Goal: Information Seeking & Learning: Understand process/instructions

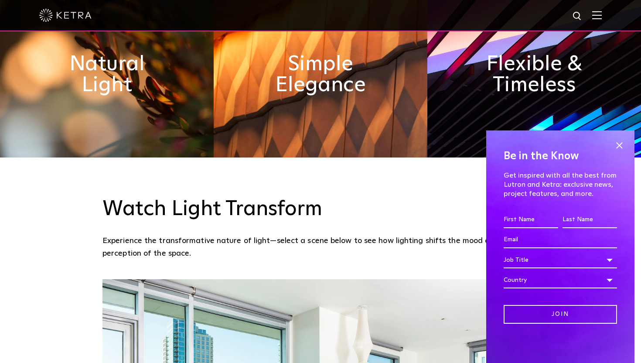
scroll to position [538, 0]
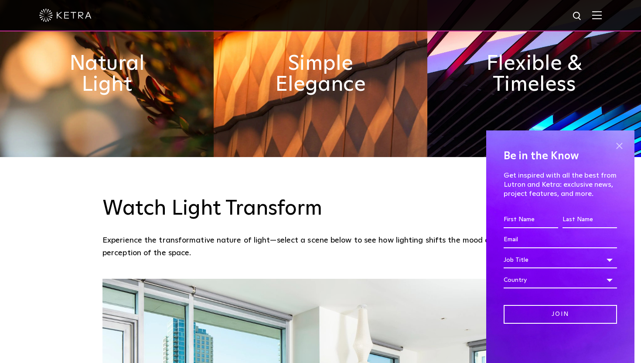
click at [616, 150] on span at bounding box center [619, 145] width 13 height 13
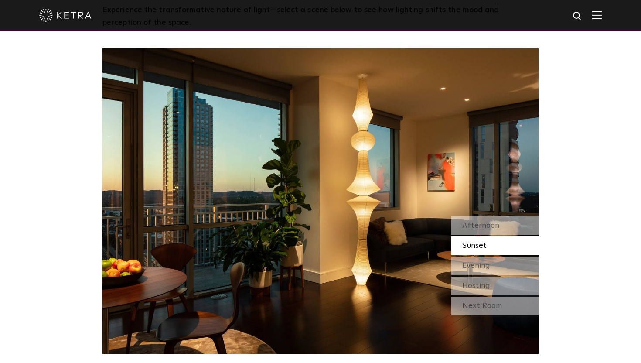
scroll to position [774, 0]
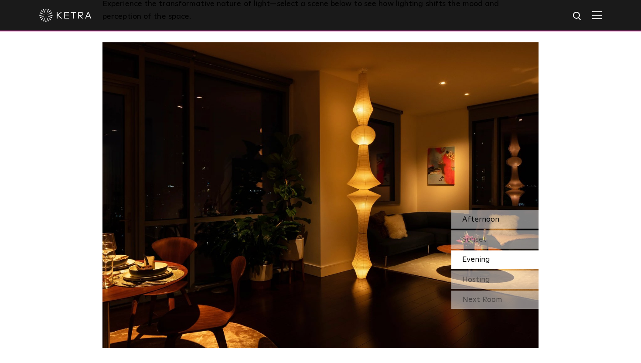
click at [484, 210] on div "Afternoon" at bounding box center [494, 219] width 87 height 18
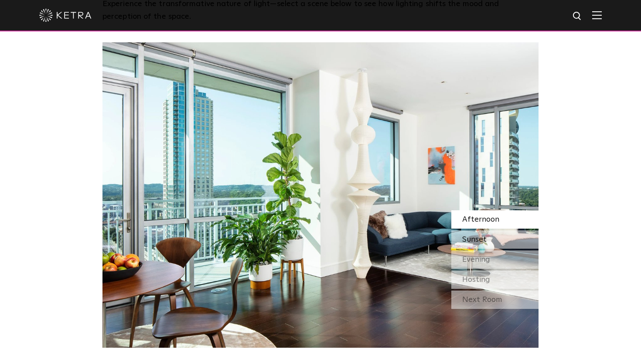
click at [483, 235] on span "Sunset" at bounding box center [474, 239] width 24 height 8
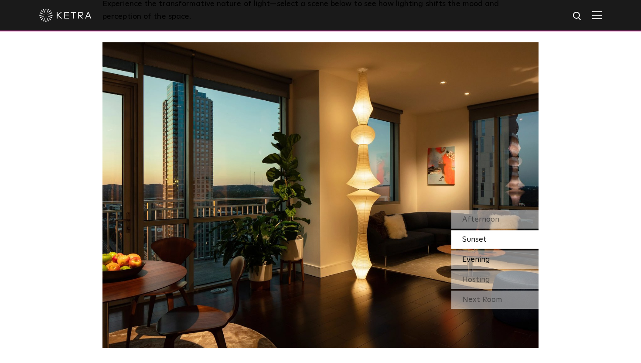
click at [483, 255] on span "Evening" at bounding box center [476, 259] width 28 height 8
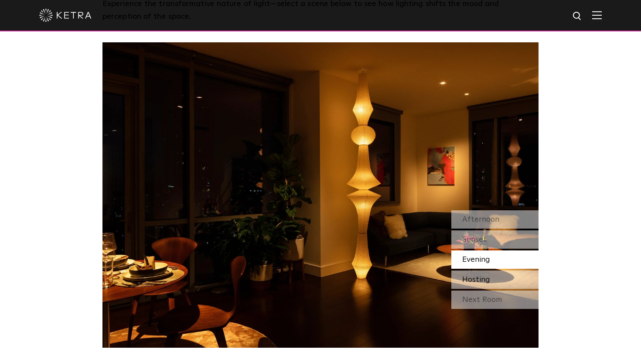
click at [487, 276] on span "Hosting" at bounding box center [476, 280] width 28 height 8
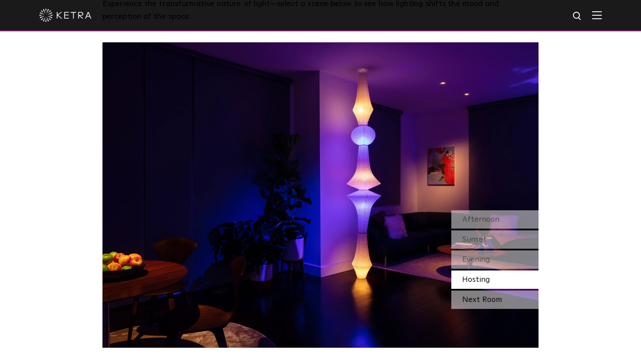
click at [487, 290] on div "Next Room" at bounding box center [494, 299] width 87 height 18
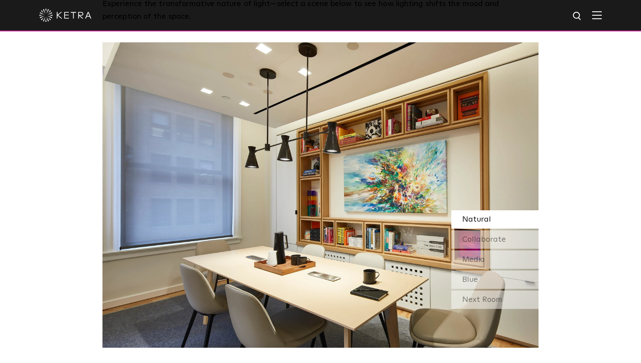
click at [487, 215] on span "Natural" at bounding box center [476, 219] width 29 height 8
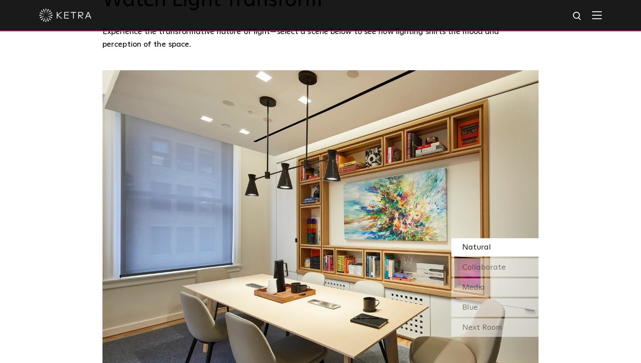
scroll to position [745, 0]
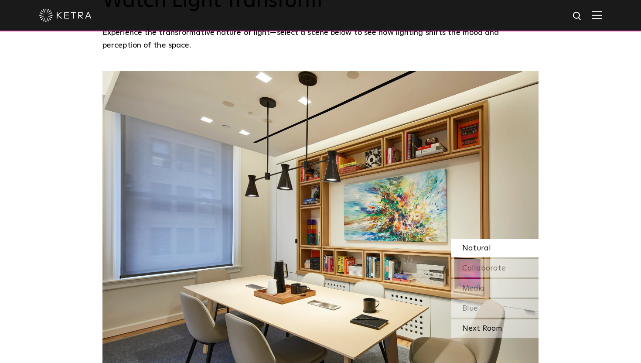
click at [488, 319] on div "Next Room" at bounding box center [494, 328] width 87 height 18
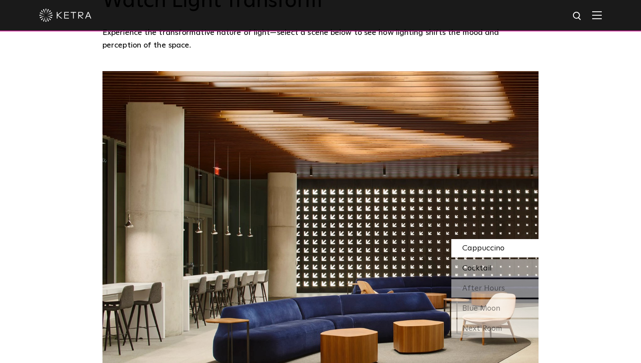
click at [489, 264] on span "Cocktail" at bounding box center [477, 268] width 30 height 8
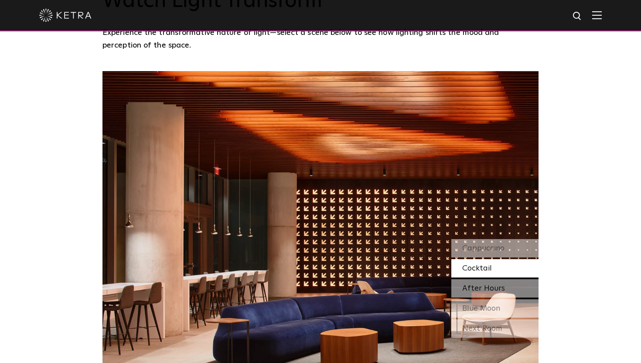
click at [478, 284] on span "After Hours" at bounding box center [483, 288] width 43 height 8
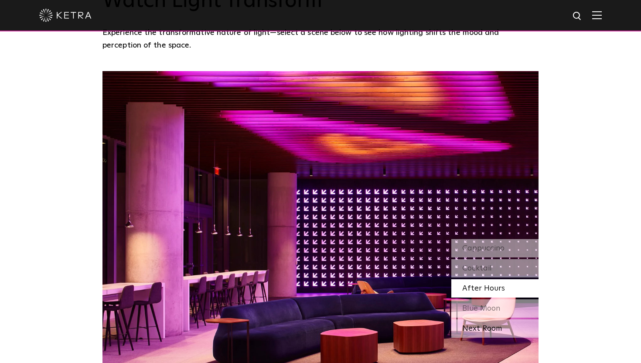
click at [494, 319] on div "Next Room" at bounding box center [494, 328] width 87 height 18
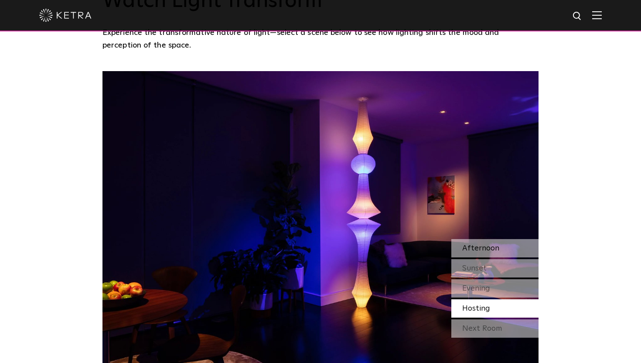
click at [496, 244] on span "Afternoon" at bounding box center [480, 248] width 37 height 8
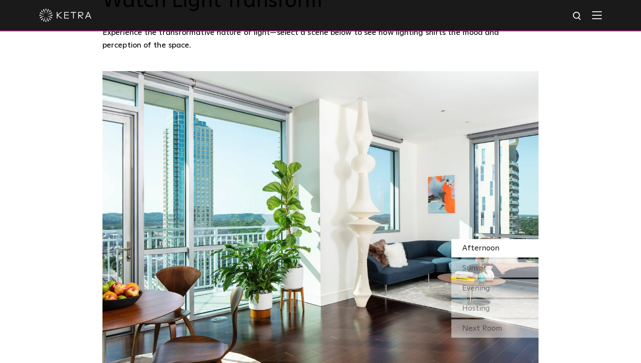
click at [340, 217] on img at bounding box center [320, 223] width 436 height 305
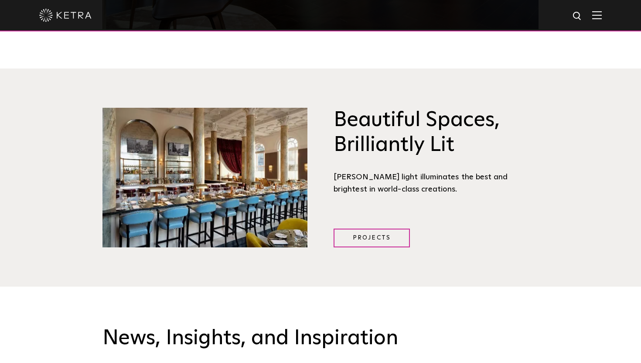
scroll to position [1093, 0]
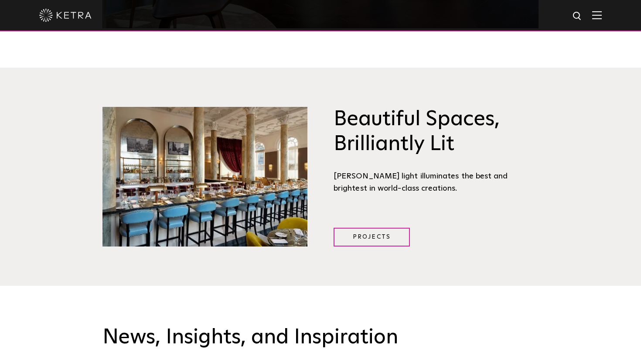
click at [351, 227] on div "Beautiful Spaces, Brilliantly Lit Ketra light illuminates the best and brightes…" at bounding box center [320, 177] width 641 height 218
click at [369, 228] on link "Projects" at bounding box center [372, 237] width 76 height 19
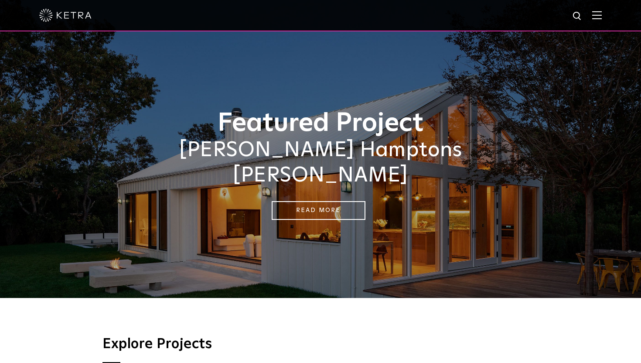
click at [47, 2] on div at bounding box center [320, 15] width 562 height 31
click at [48, 9] on img at bounding box center [65, 15] width 52 height 13
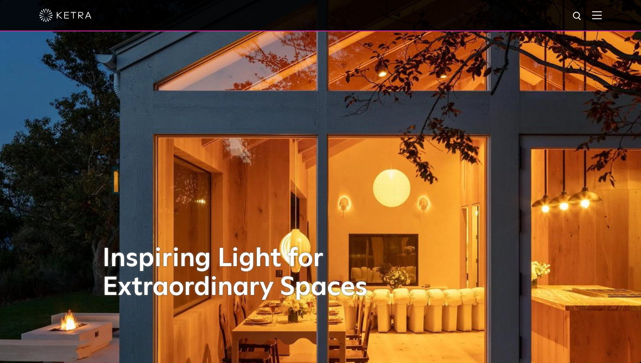
click at [593, 15] on img at bounding box center [597, 15] width 10 height 8
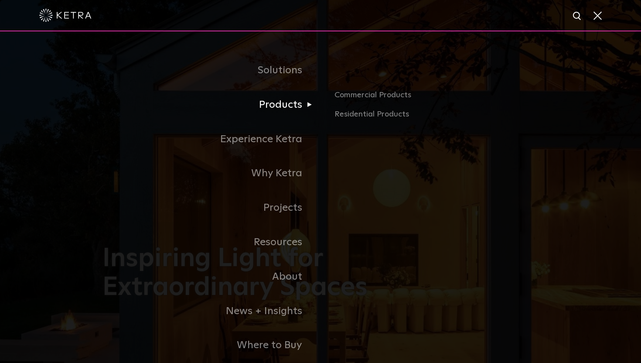
click at [284, 108] on link "Products" at bounding box center [211, 105] width 218 height 34
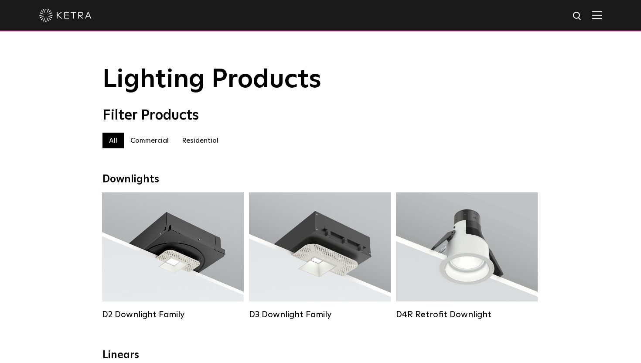
scroll to position [0, 0]
click at [202, 138] on label "Residential" at bounding box center [200, 140] width 50 height 16
click at [64, 16] on img at bounding box center [65, 15] width 52 height 13
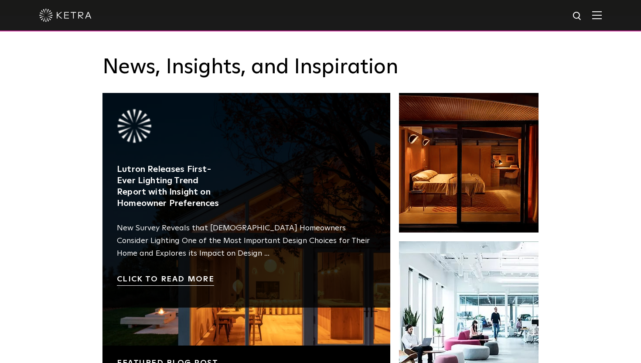
scroll to position [1362, 0]
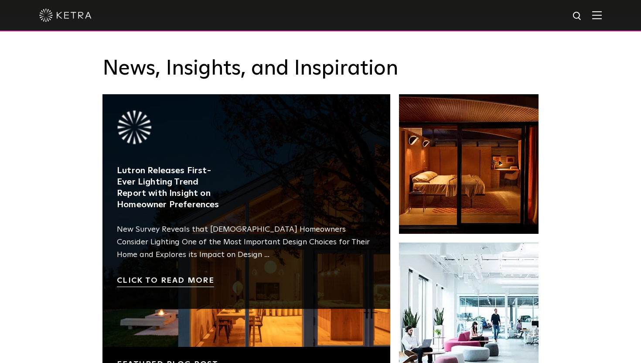
click at [176, 253] on link at bounding box center [246, 238] width 288 height 288
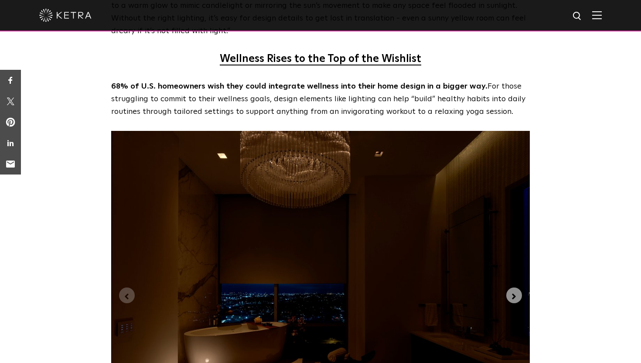
scroll to position [2094, 0]
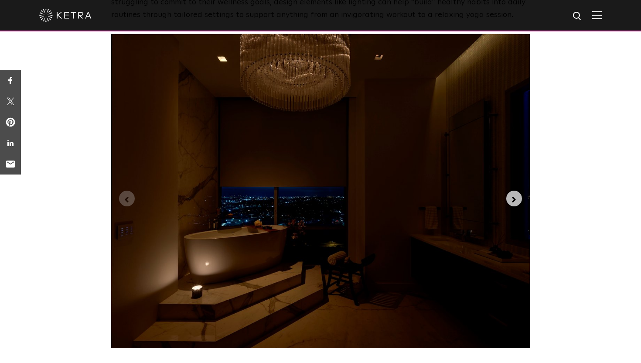
click at [513, 195] on icon "Next slide" at bounding box center [514, 200] width 10 height 10
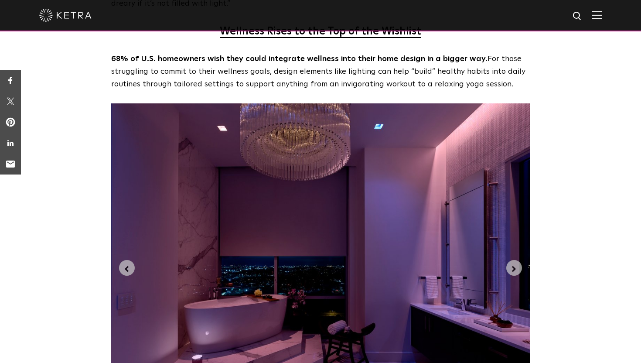
scroll to position [2006, 0]
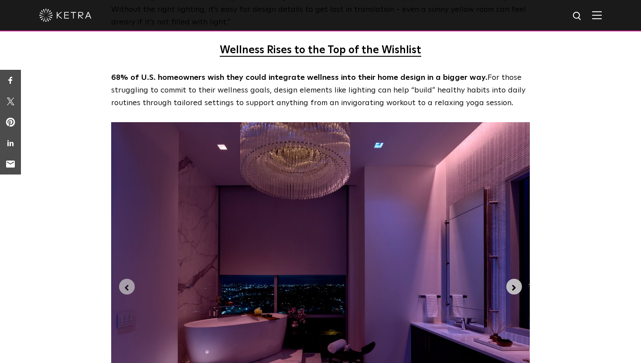
click at [513, 283] on icon "Next slide" at bounding box center [514, 288] width 10 height 10
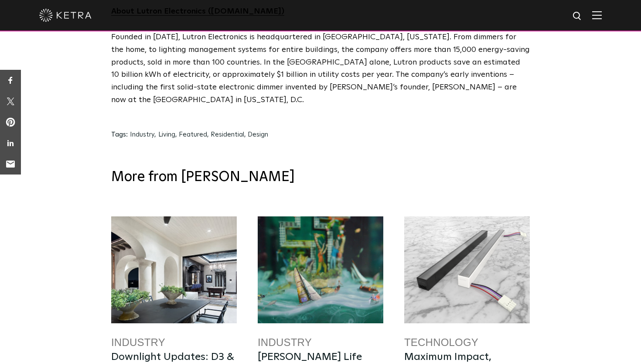
scroll to position [4380, 0]
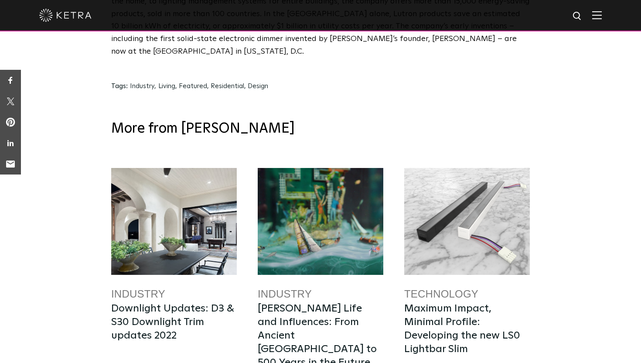
click at [183, 168] on div at bounding box center [174, 221] width 126 height 107
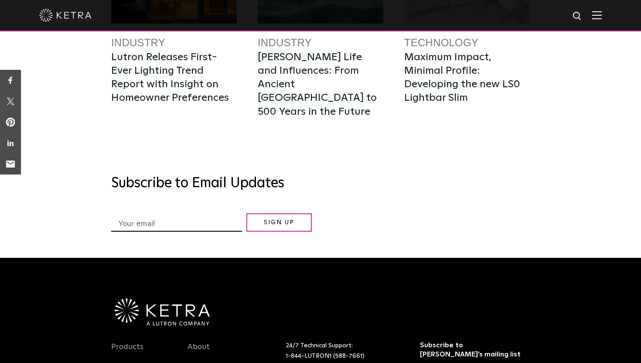
scroll to position [1621, 0]
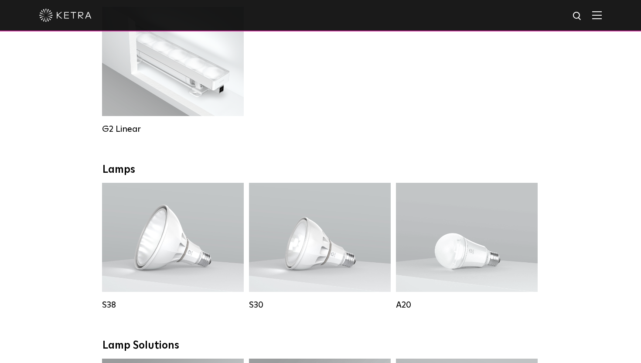
scroll to position [616, 0]
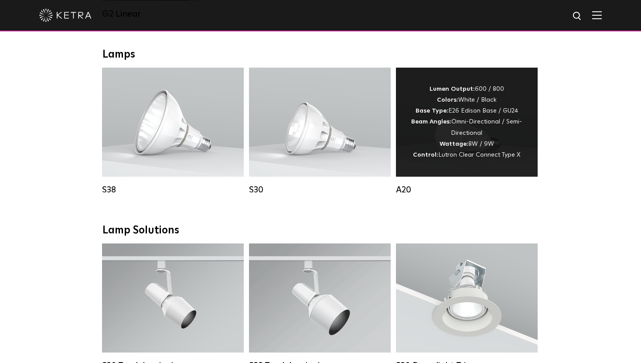
click at [504, 126] on div "Lumen Output: 600 / 800 Colors: White / Black Base Type: E26 Edison Base / GU24…" at bounding box center [467, 122] width 116 height 77
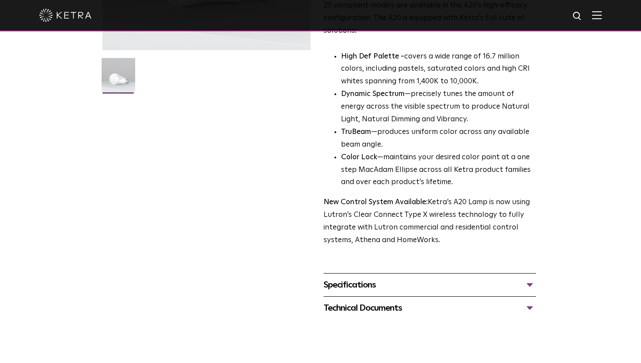
scroll to position [226, 0]
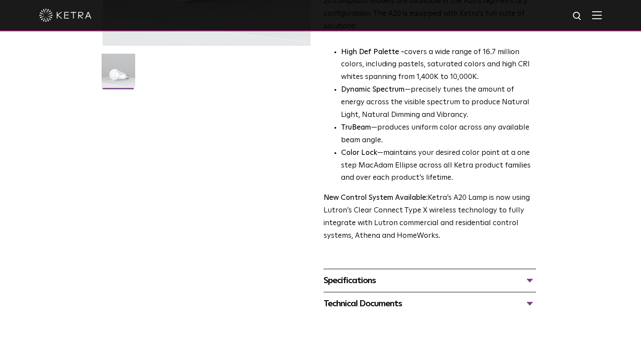
click at [446, 269] on div "Specifications LUMEN OUTPUTS 600, 800 HOUSING COLORS White, Black BASE TYPES E2…" at bounding box center [429, 280] width 212 height 23
click at [451, 276] on div "Specifications LUMEN OUTPUTS 600, 800 HOUSING COLORS White, Black BASE TYPES E2…" at bounding box center [429, 280] width 212 height 23
click at [446, 296] on div "Technical Documents" at bounding box center [429, 303] width 212 height 14
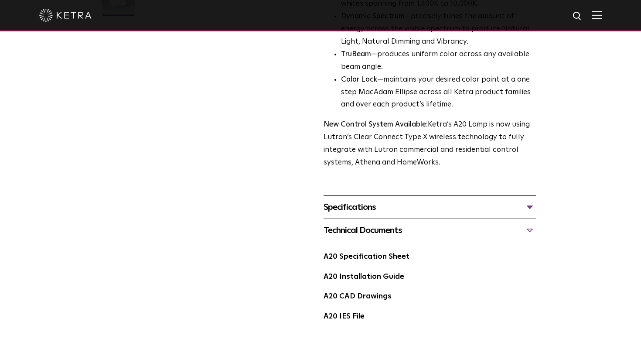
scroll to position [327, 0]
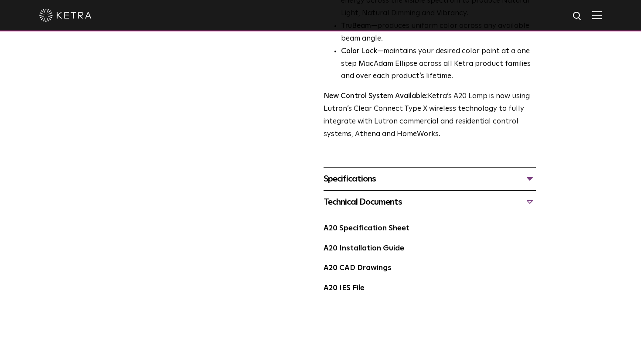
click at [378, 242] on div "A20 Installation Guide" at bounding box center [429, 252] width 212 height 20
click at [378, 245] on link "A20 Installation Guide" at bounding box center [363, 248] width 81 height 7
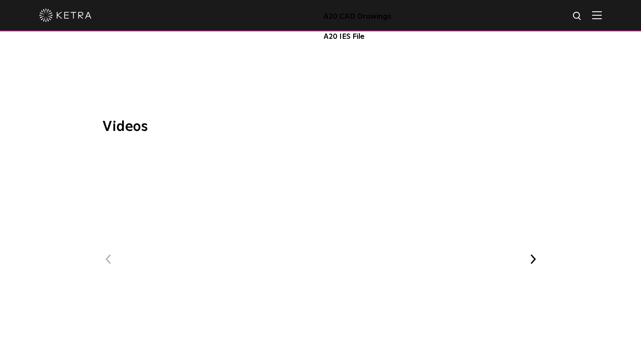
scroll to position [580, 0]
click at [317, 221] on span "WELL Certified: Delos HQ" at bounding box center [320, 265] width 293 height 241
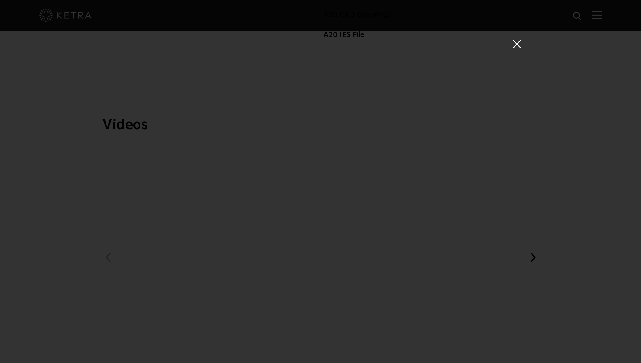
click at [517, 37] on div "WELL Certified: Delos HQ" at bounding box center [320, 194] width 401 height 363
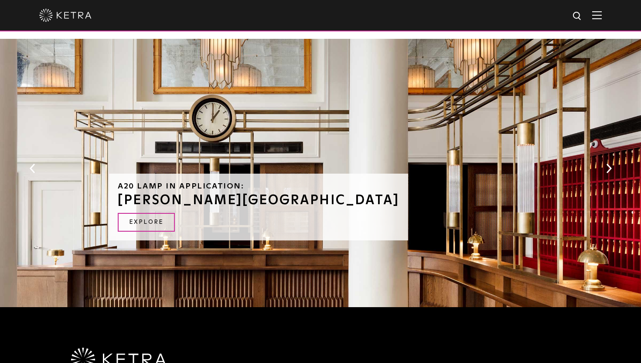
scroll to position [982, 0]
